Goal: Task Accomplishment & Management: Manage account settings

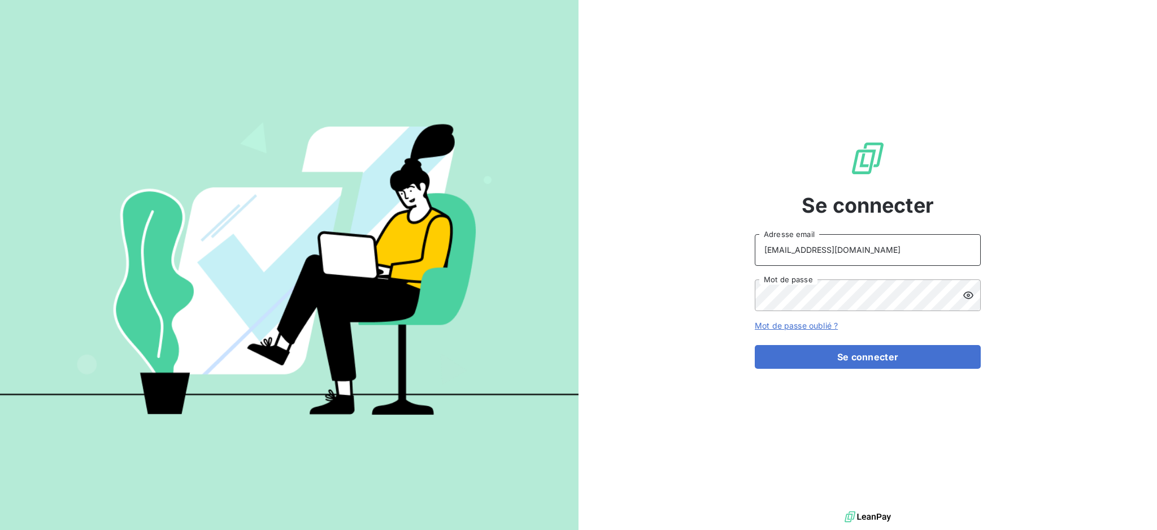
click at [870, 249] on input "[EMAIL_ADDRESS][DOMAIN_NAME]" at bounding box center [868, 250] width 226 height 32
type input "[EMAIL_ADDRESS][DOMAIN_NAME]"
click at [836, 362] on button "Se connecter" at bounding box center [868, 357] width 226 height 24
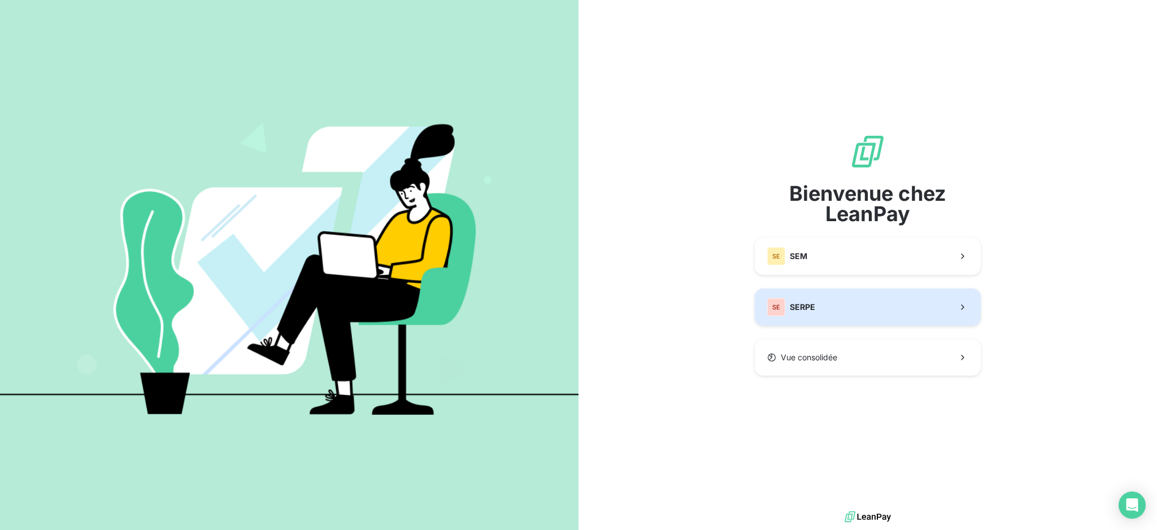
click at [847, 307] on button "SE SERPE" at bounding box center [868, 306] width 226 height 37
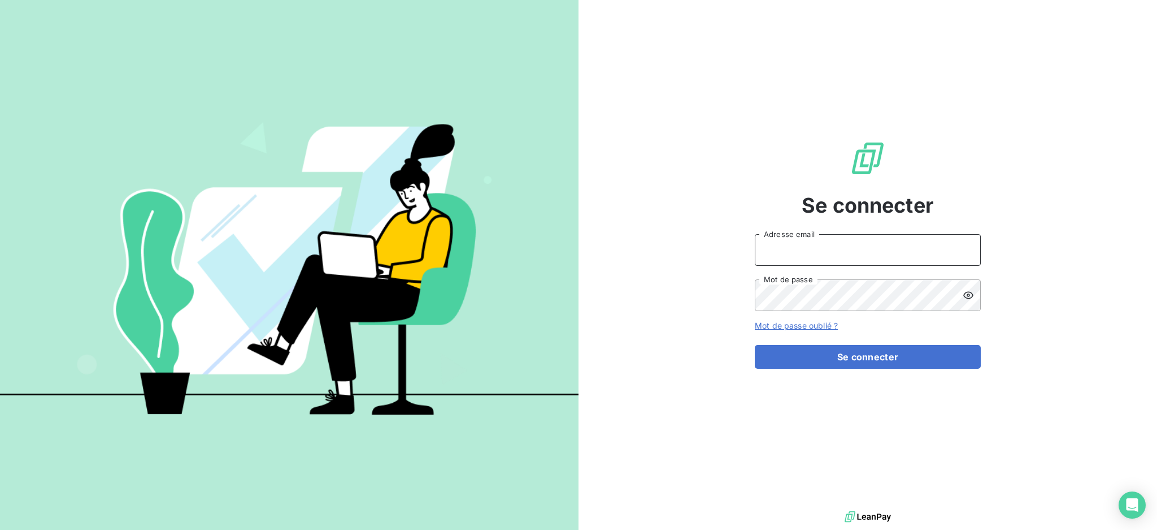
type input "[EMAIL_ADDRESS][DOMAIN_NAME]"
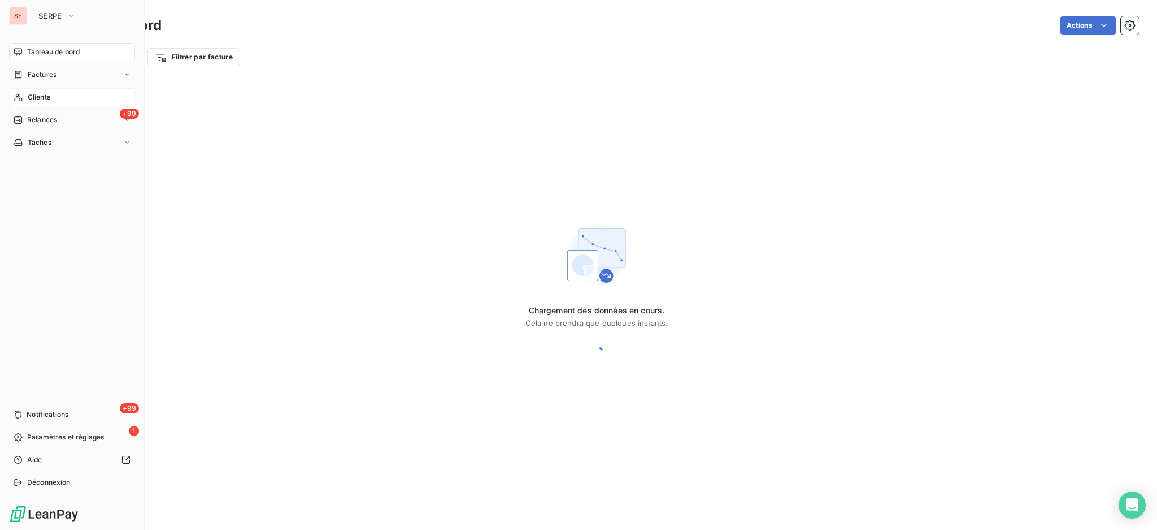
click at [37, 94] on span "Clients" at bounding box center [39, 97] width 23 height 10
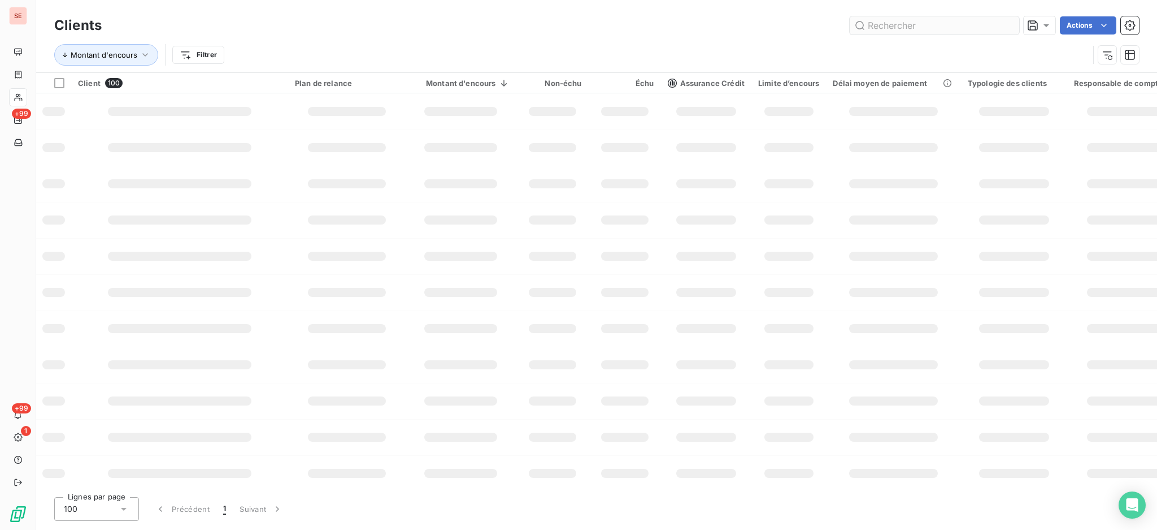
click at [860, 24] on input "text" at bounding box center [935, 25] width 170 height 18
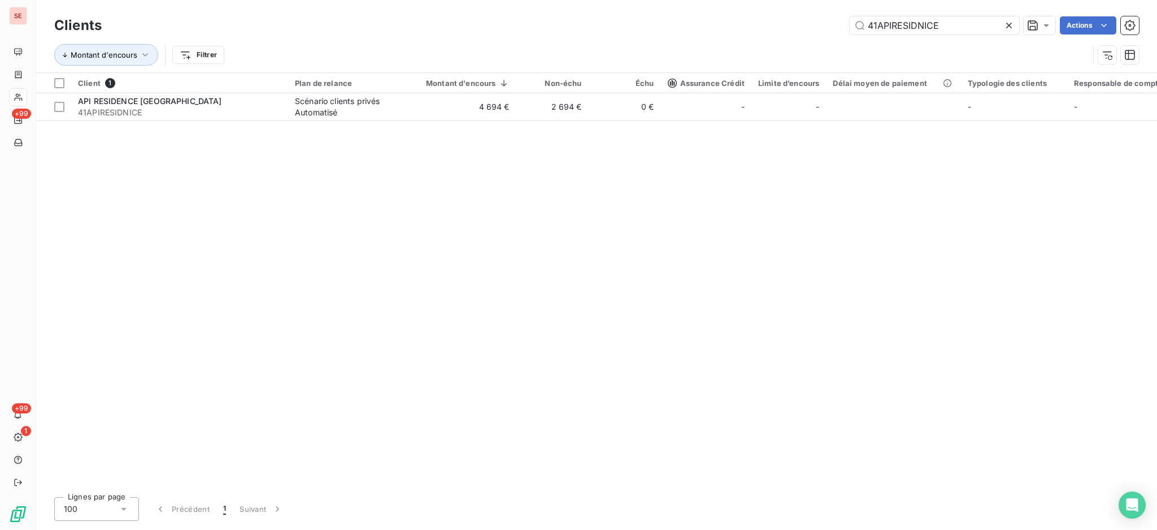
drag, startPoint x: 949, startPoint y: 30, endPoint x: 674, endPoint y: 1, distance: 276.8
click at [675, 1] on div "Clients 41APIRESIDNICE Actions Montant d'encours Filtrer" at bounding box center [596, 36] width 1121 height 72
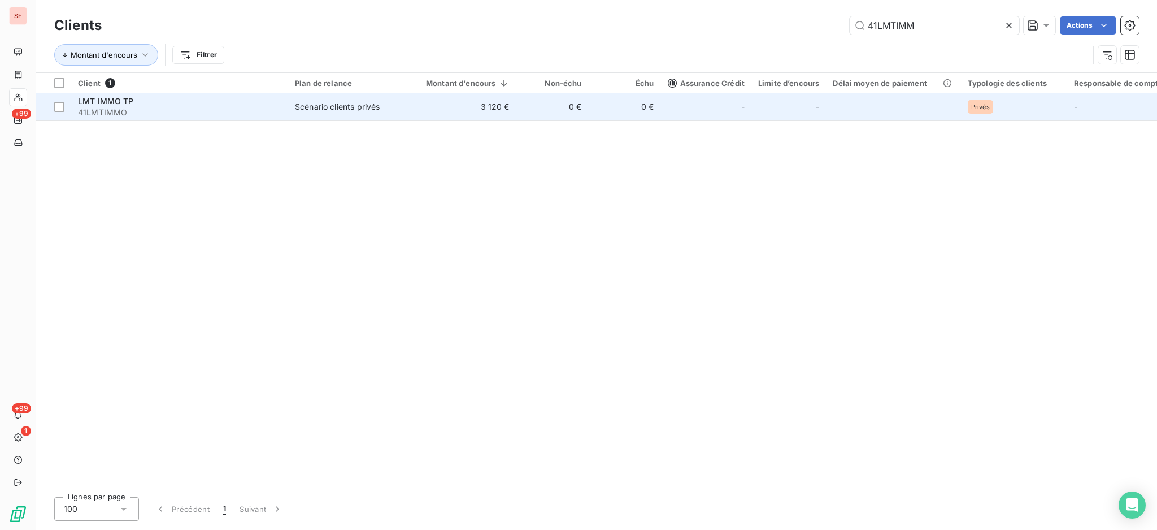
type input "41LMTIMM"
click at [313, 105] on div "Scénario clients privés" at bounding box center [337, 106] width 85 height 11
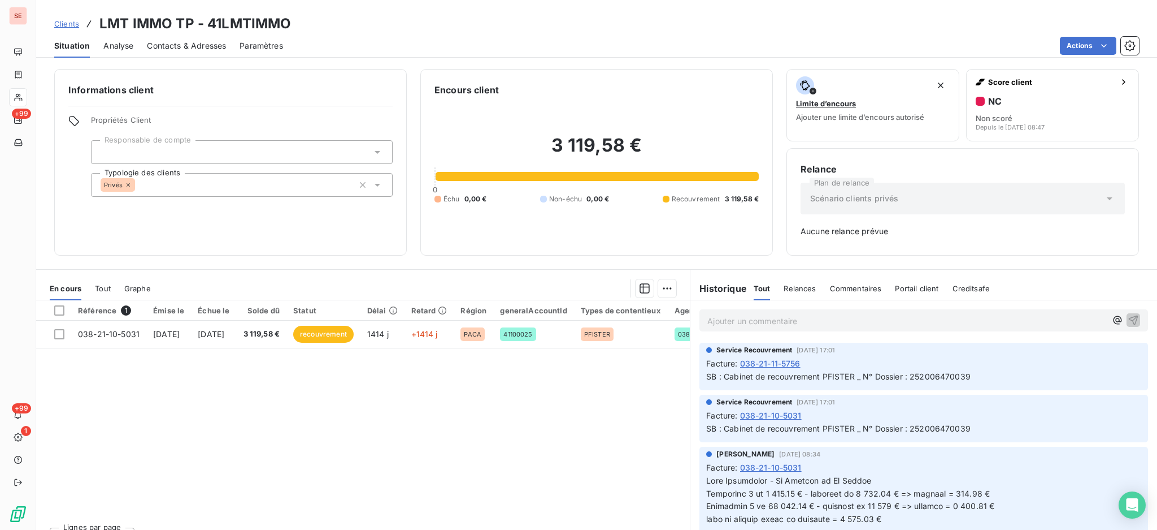
click at [715, 323] on p "Ajouter un commentaire ﻿" at bounding box center [907, 321] width 399 height 14
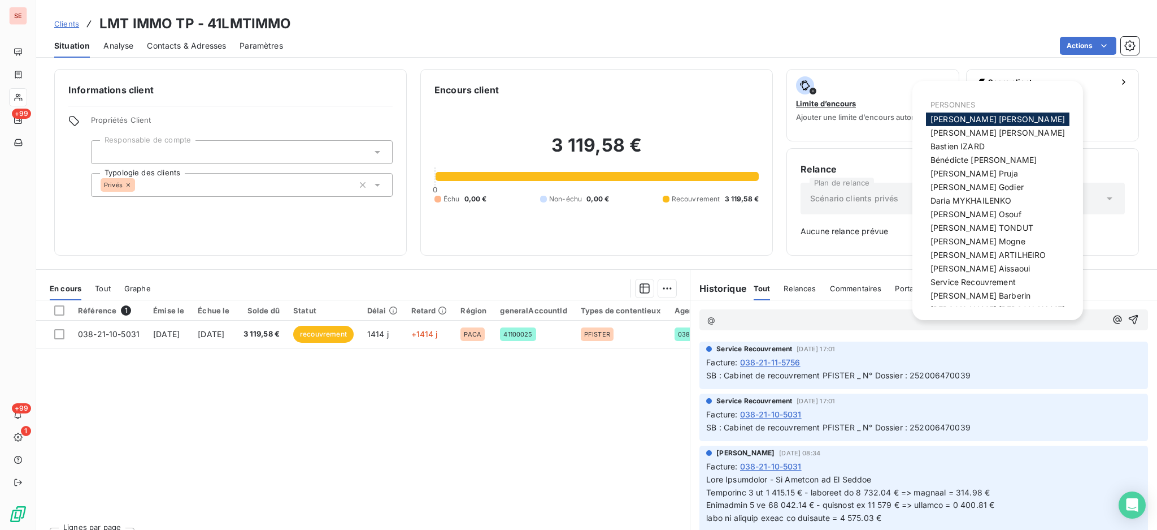
click at [960, 293] on span "[PERSON_NAME]" at bounding box center [981, 295] width 100 height 10
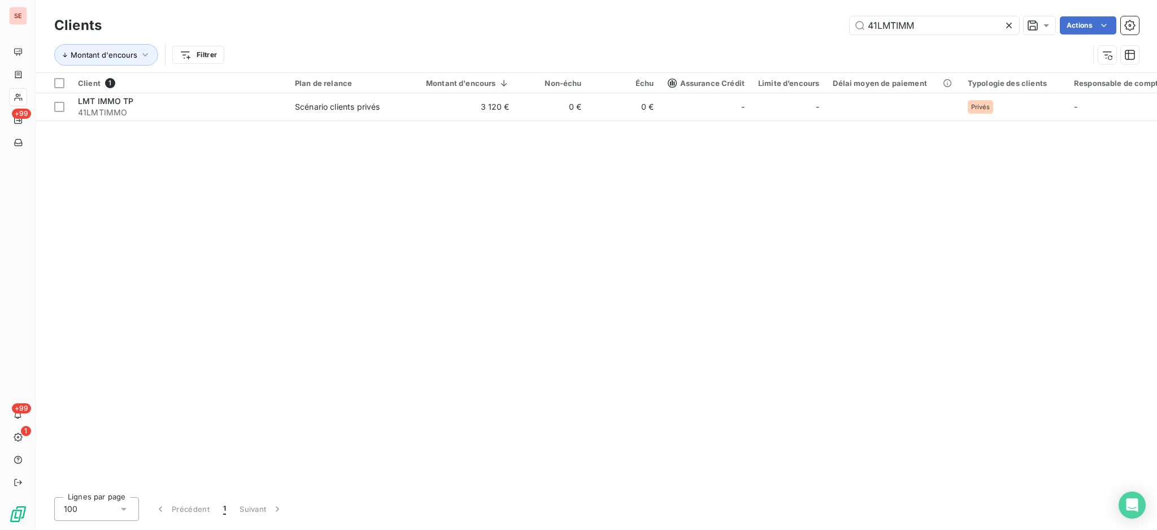
drag, startPoint x: 850, startPoint y: 0, endPoint x: 785, endPoint y: -13, distance: 66.3
click at [785, 0] on html "SE +99 +99 1 Clients 41LMTIMM Actions Montant d'encours Filtrer Client 1 Plan d…" at bounding box center [578, 265] width 1157 height 530
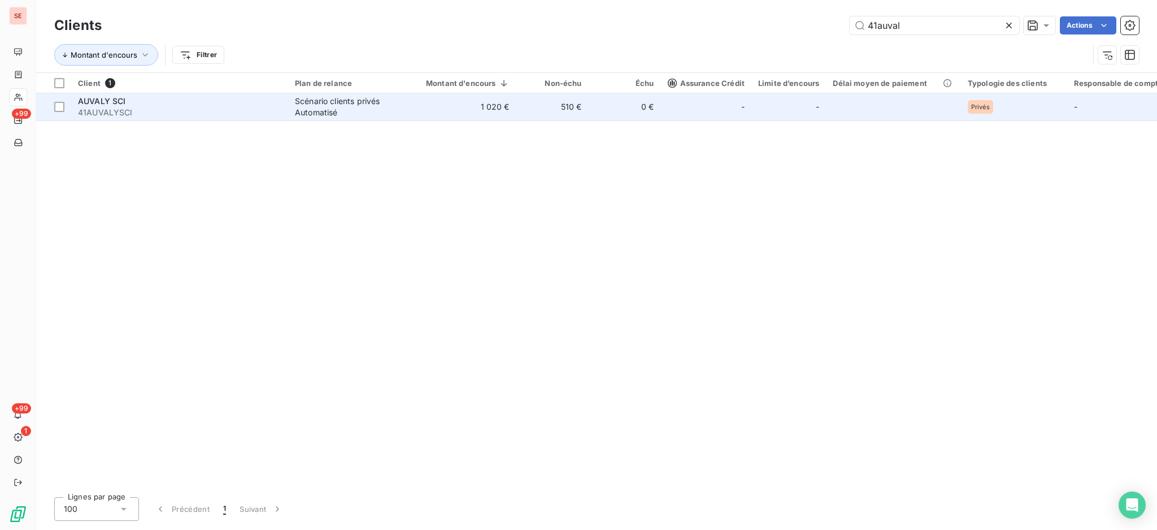
type input "41auval"
click at [403, 107] on td "Scénario clients privés Automatisé" at bounding box center [347, 106] width 118 height 27
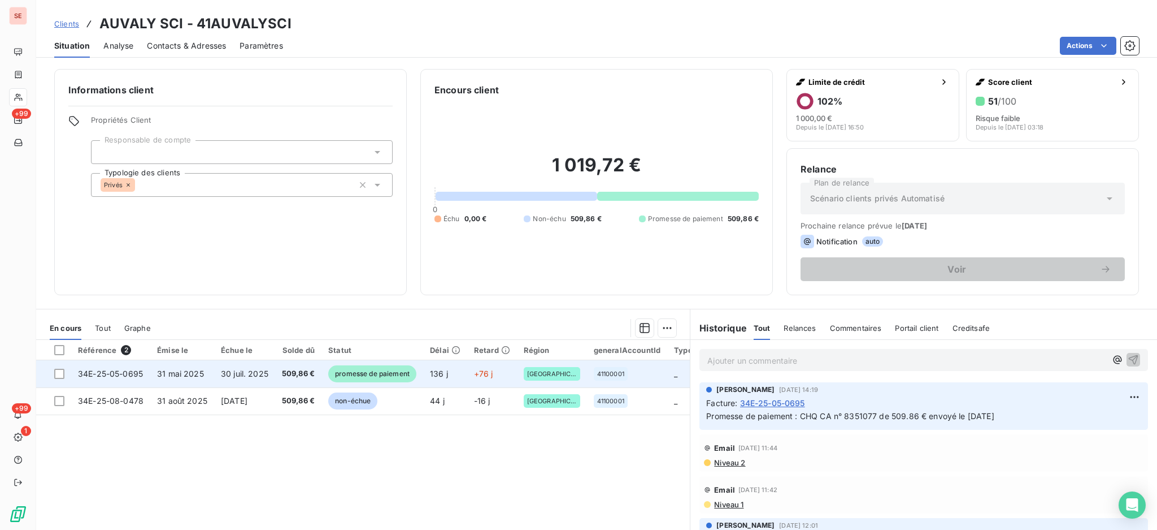
click at [272, 378] on td "30 juil. 2025" at bounding box center [244, 373] width 61 height 27
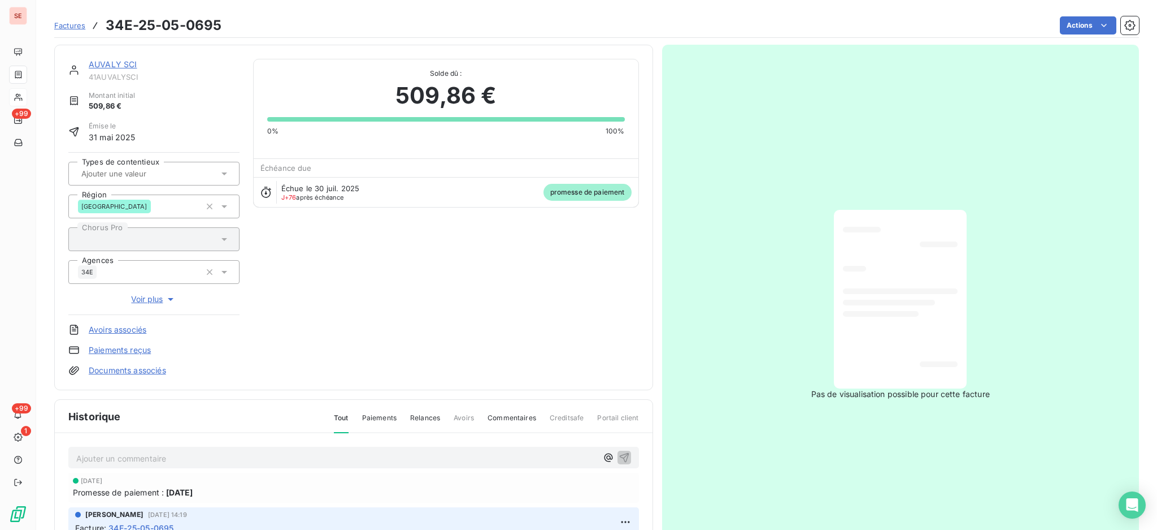
scroll to position [76, 0]
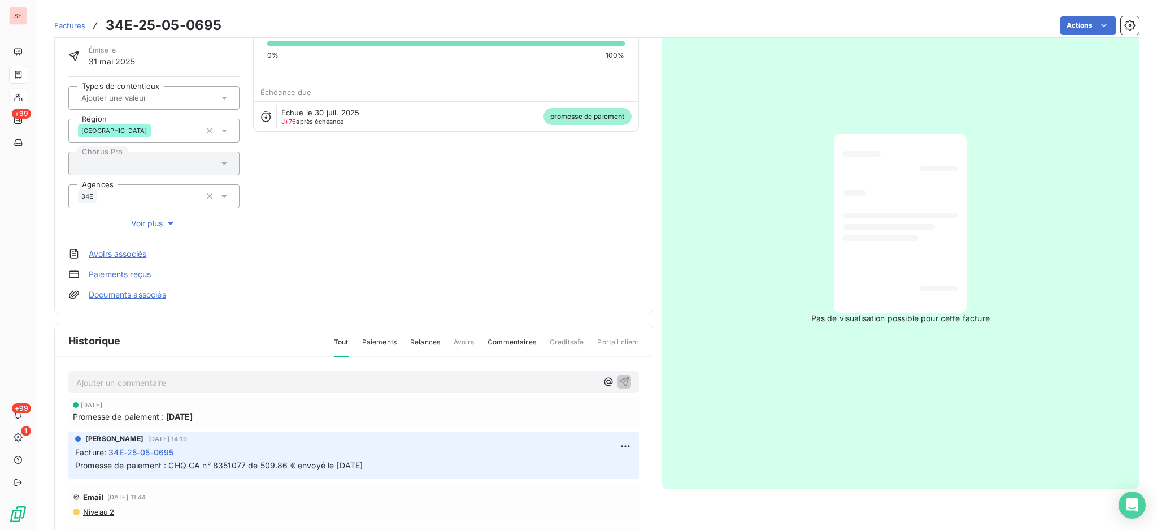
click at [431, 380] on p "Ajouter un commentaire ﻿" at bounding box center [336, 382] width 521 height 14
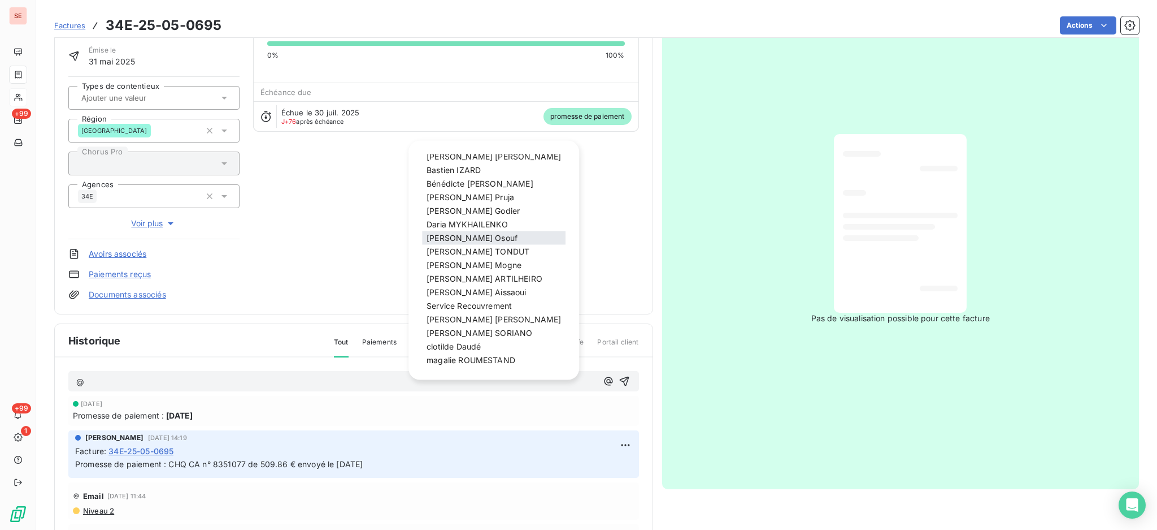
scroll to position [52, 0]
click at [487, 336] on div "[PERSON_NAME]" at bounding box center [494, 331] width 144 height 14
click at [481, 328] on div "[PERSON_NAME]" at bounding box center [494, 331] width 144 height 14
click at [440, 328] on span "[PERSON_NAME]" at bounding box center [454, 331] width 54 height 10
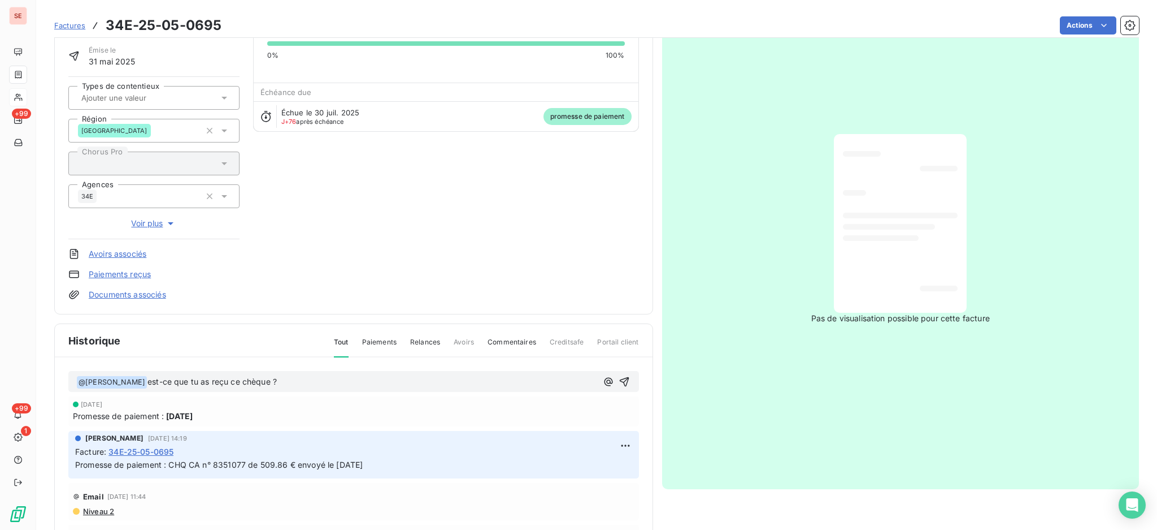
drag, startPoint x: 372, startPoint y: 460, endPoint x: 168, endPoint y: 459, distance: 204.0
click at [168, 459] on span "Promesse de paiement : CHQ CA n° 8351077 de 509.86 € envoyé le [DATE]" at bounding box center [219, 464] width 288 height 10
copy span "CHQ CA n° 8351077 de 509.86 € envoyé le [DATE]"
click at [311, 380] on p "﻿ @ [PERSON_NAME] ﻿ est-ce que tu as reçu ce chèque ?" at bounding box center [336, 382] width 521 height 14
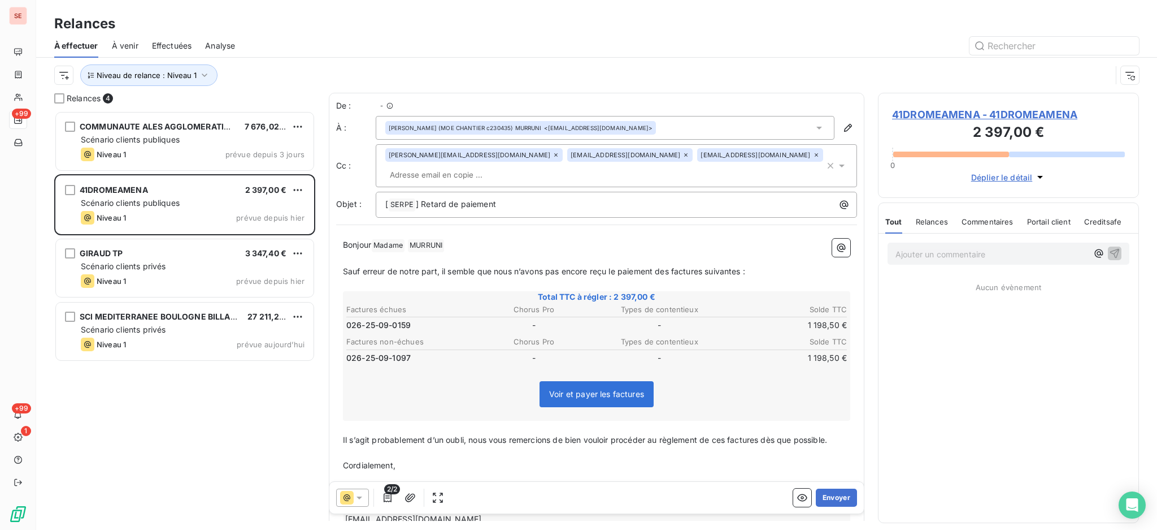
scroll to position [407, 249]
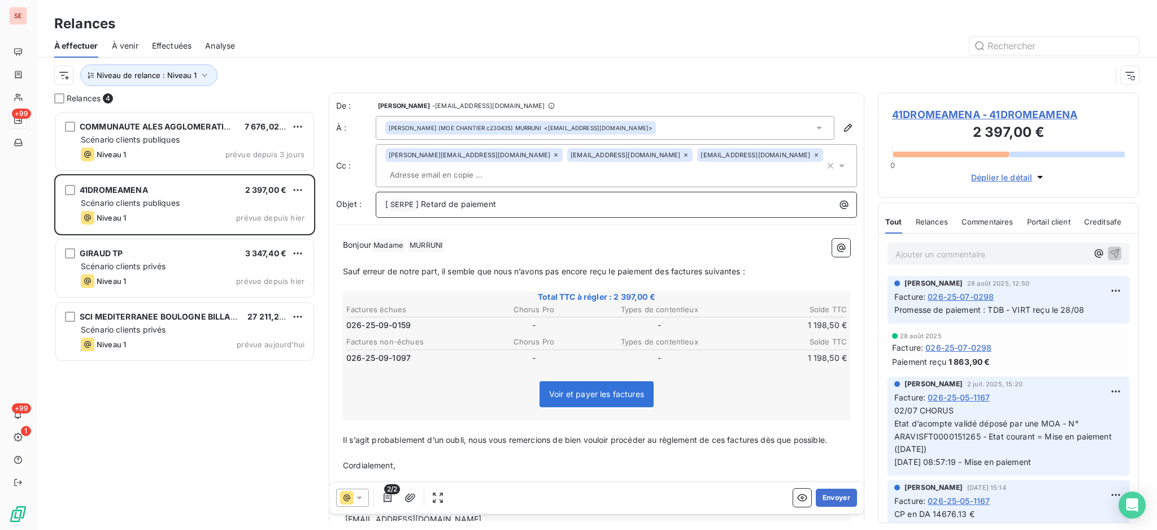
click at [532, 201] on p "[ SERPE ﻿ ] Retard de paiement" at bounding box center [619, 205] width 468 height 14
click at [1038, 112] on span "41DROMEAMENA - 41DROMEAMENA" at bounding box center [1008, 114] width 233 height 15
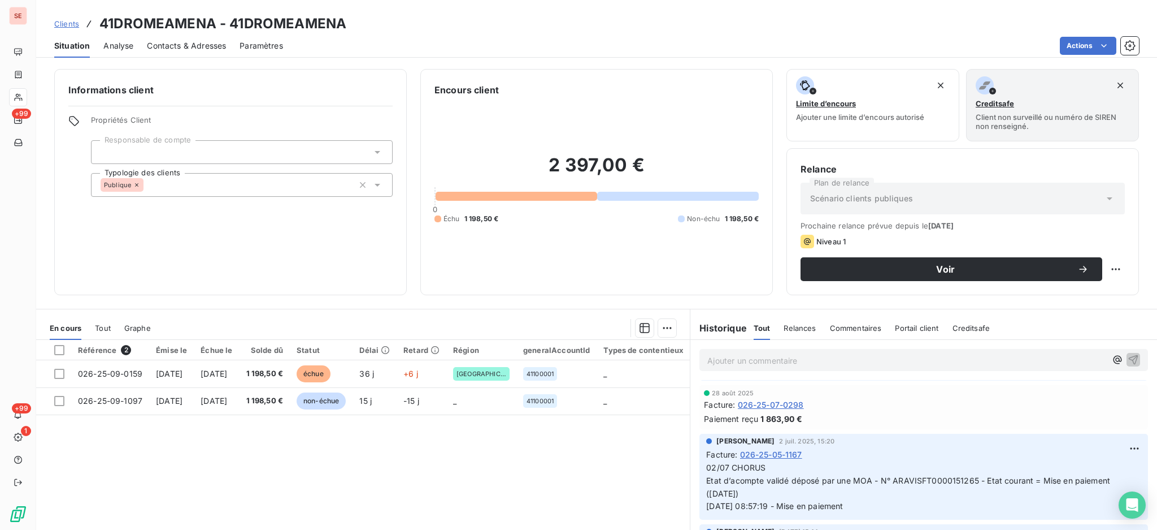
scroll to position [75, 0]
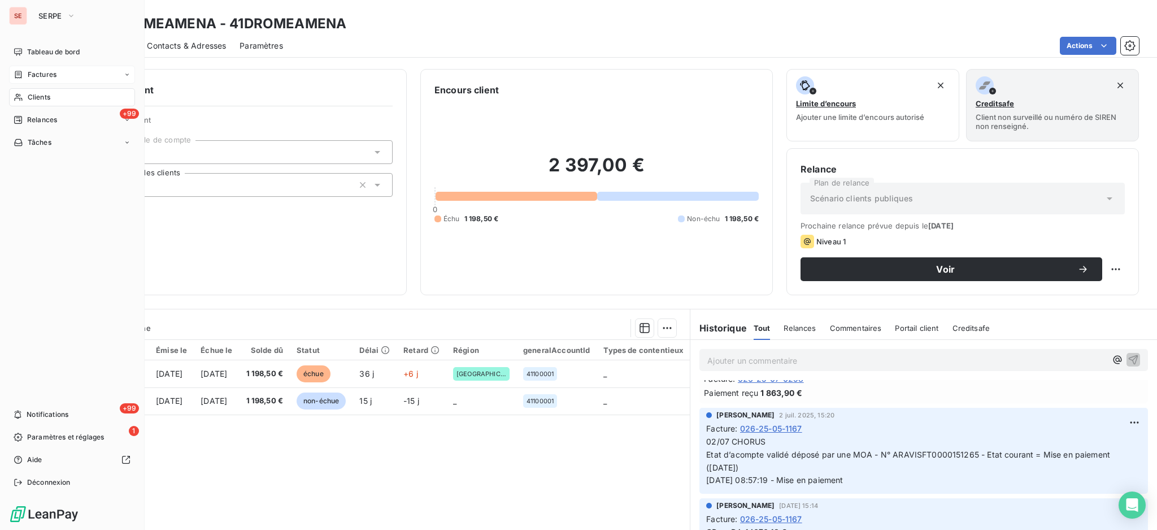
click at [30, 75] on span "Factures" at bounding box center [42, 75] width 29 height 10
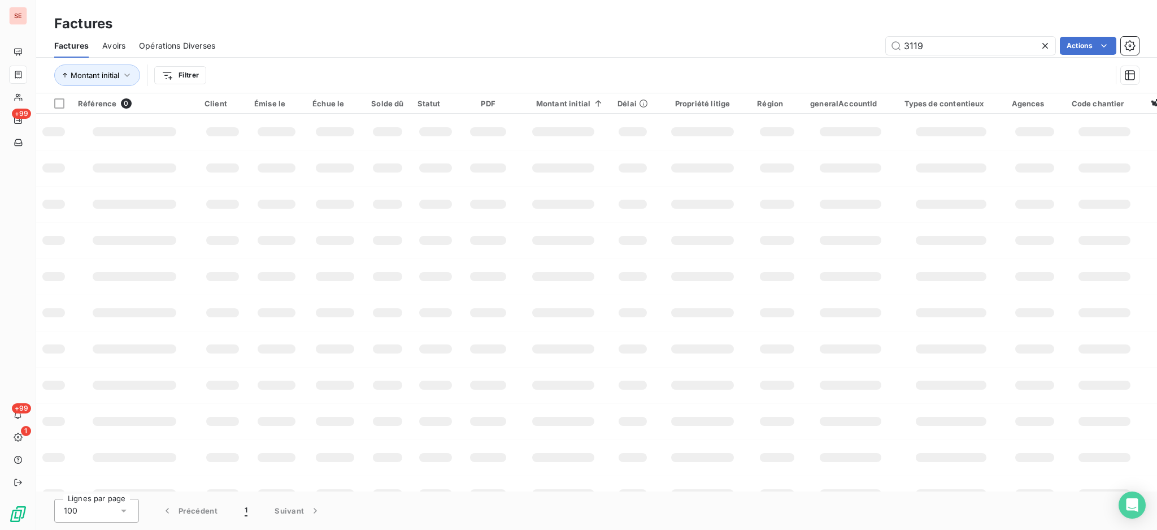
drag, startPoint x: 934, startPoint y: 37, endPoint x: 767, endPoint y: 33, distance: 166.2
click at [773, 34] on div "Factures Avoirs Opérations Diverses 3119 Actions" at bounding box center [596, 46] width 1121 height 24
type input "08-0677"
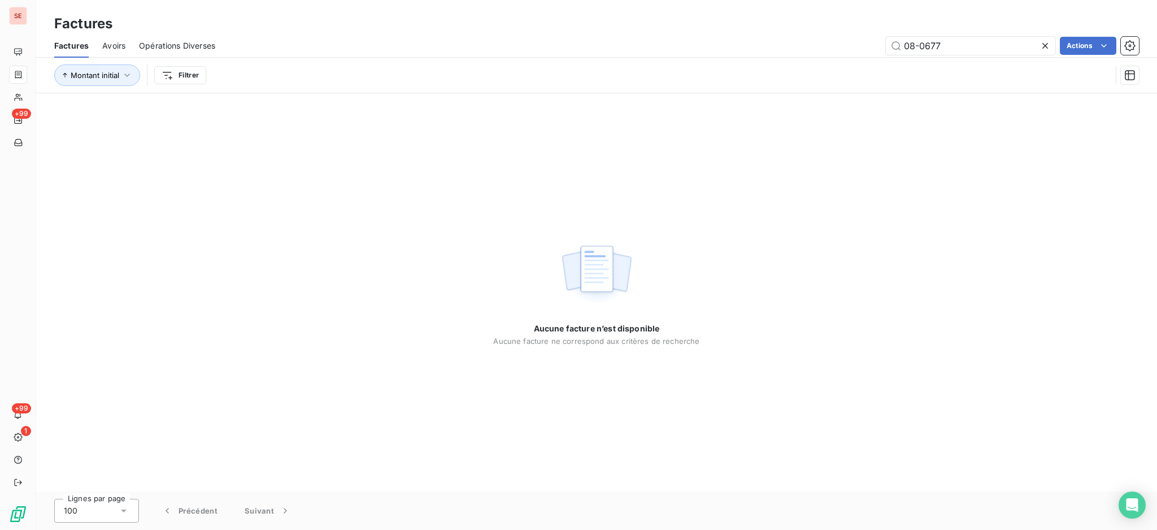
drag, startPoint x: 951, startPoint y: 45, endPoint x: 884, endPoint y: 32, distance: 67.4
click at [884, 32] on div "Factures Factures Avoirs Opérations Diverses 08-0677 Actions Montant initial Fi…" at bounding box center [596, 46] width 1121 height 93
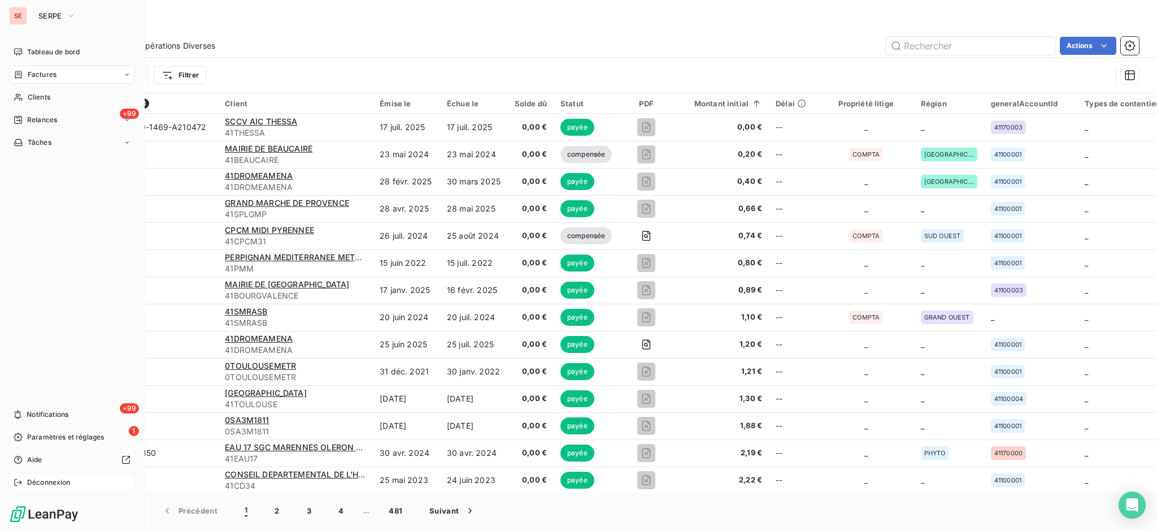
click at [47, 482] on span "Déconnexion" at bounding box center [49, 482] width 44 height 10
